Goal: Information Seeking & Learning: Check status

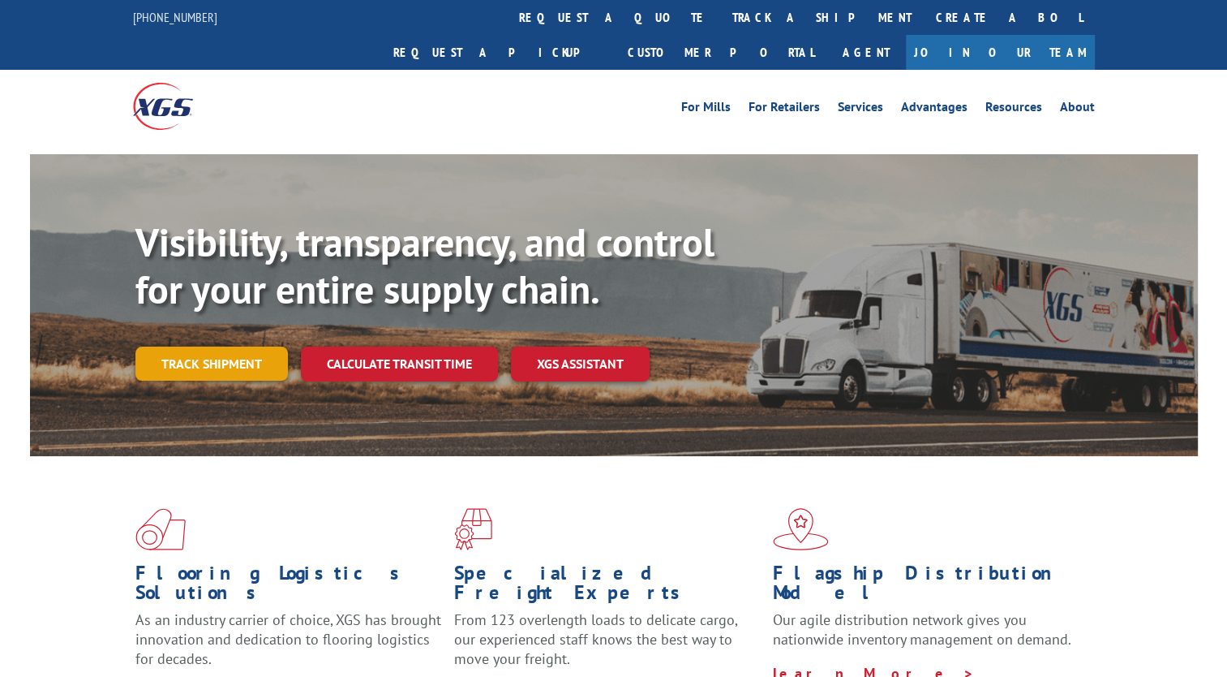
click at [240, 346] on link "Track shipment" at bounding box center [211, 363] width 153 height 34
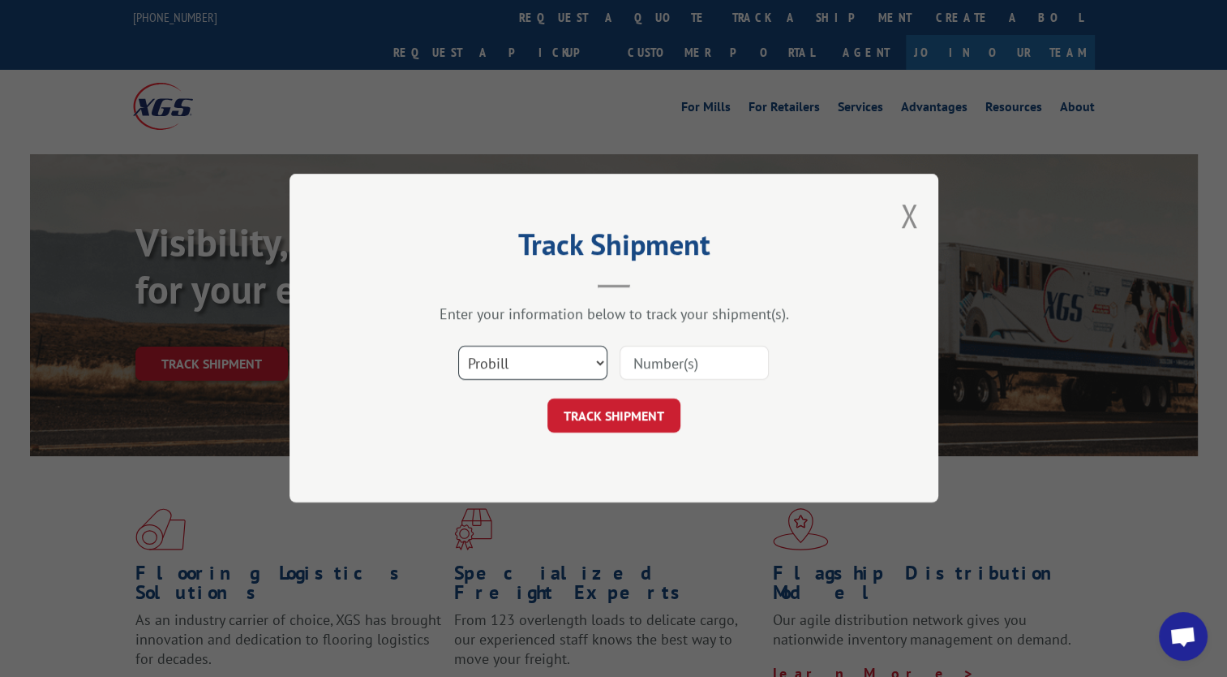
click at [534, 362] on select "Select category... Probill BOL PO" at bounding box center [532, 363] width 149 height 34
select select "bol"
click at [458, 346] on select "Select category... Probill BOL PO" at bounding box center [532, 363] width 149 height 34
click at [720, 368] on input at bounding box center [694, 363] width 149 height 34
paste input "2835995"
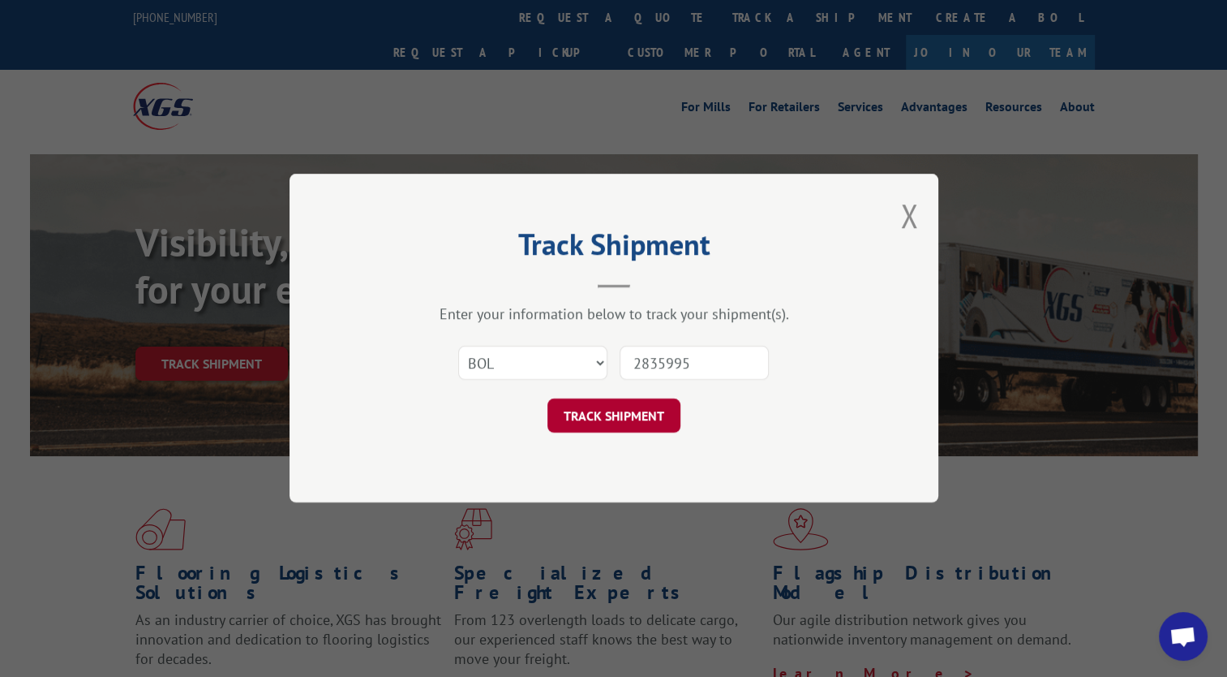
type input "2835995"
click at [621, 421] on button "TRACK SHIPMENT" at bounding box center [614, 416] width 133 height 34
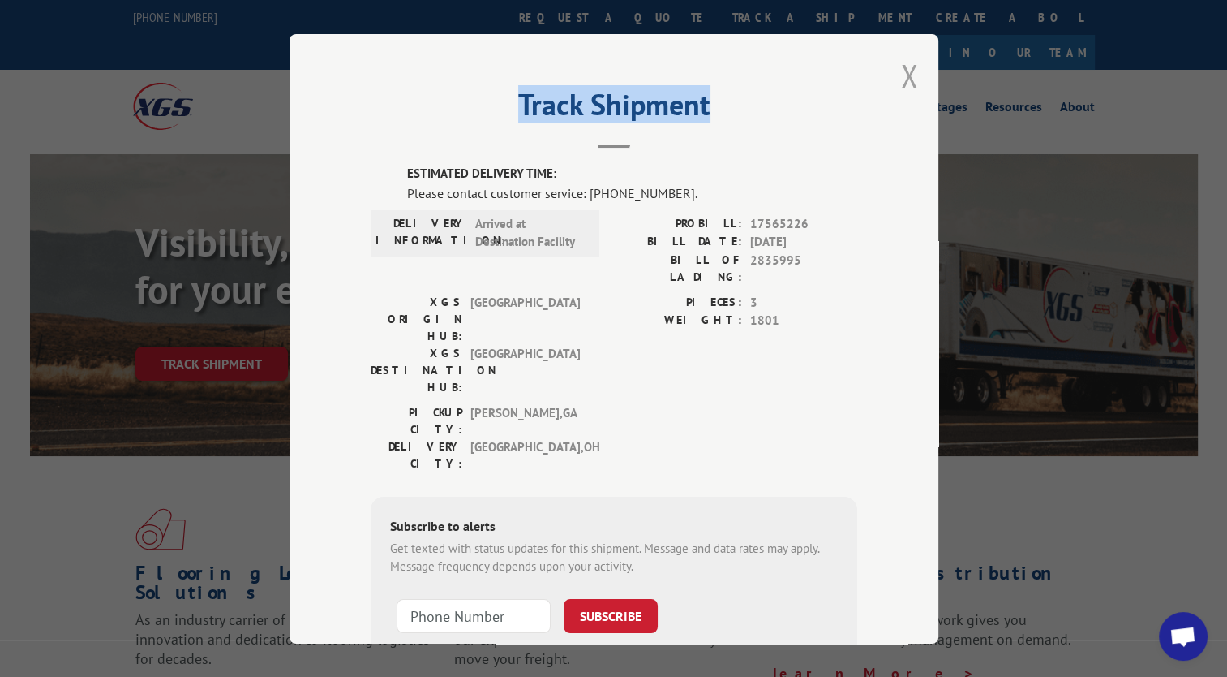
click at [899, 72] on div "Track Shipment ESTIMATED DELIVERY TIME: Please contact customer service: [PHONE…" at bounding box center [614, 338] width 649 height 609
click at [905, 78] on button "Close modal" at bounding box center [910, 75] width 18 height 43
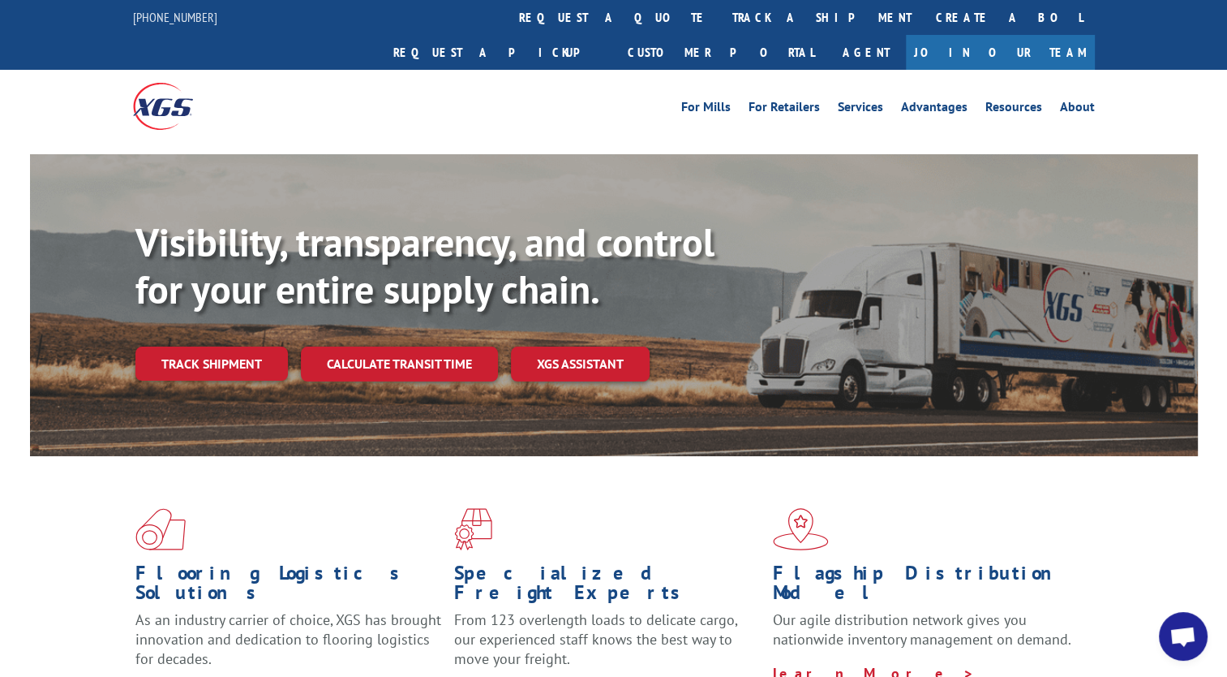
click at [1003, 508] on span at bounding box center [932, 529] width 319 height 42
